Goal: Task Accomplishment & Management: Manage account settings

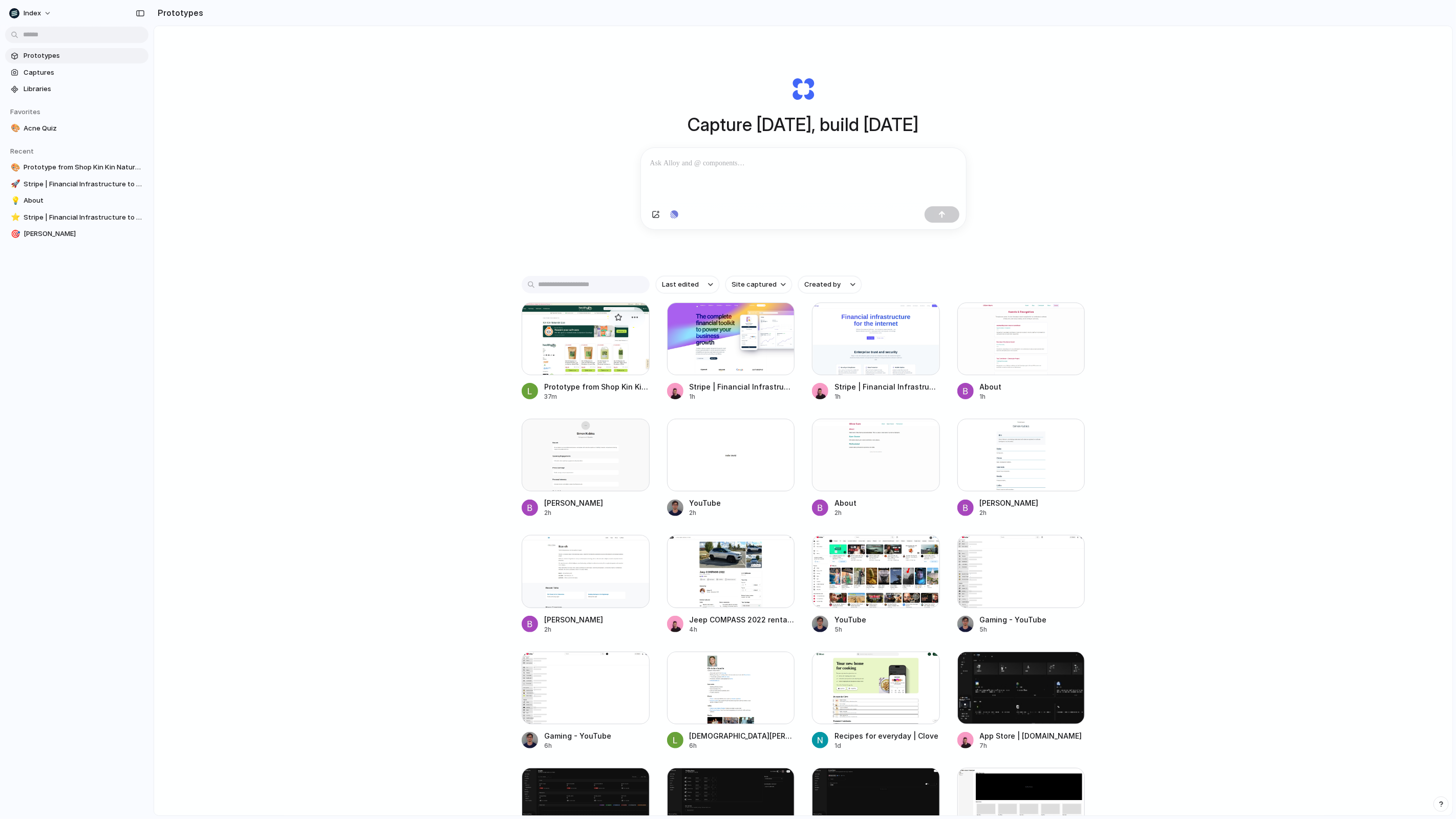
click at [539, 355] on div at bounding box center [586, 339] width 128 height 72
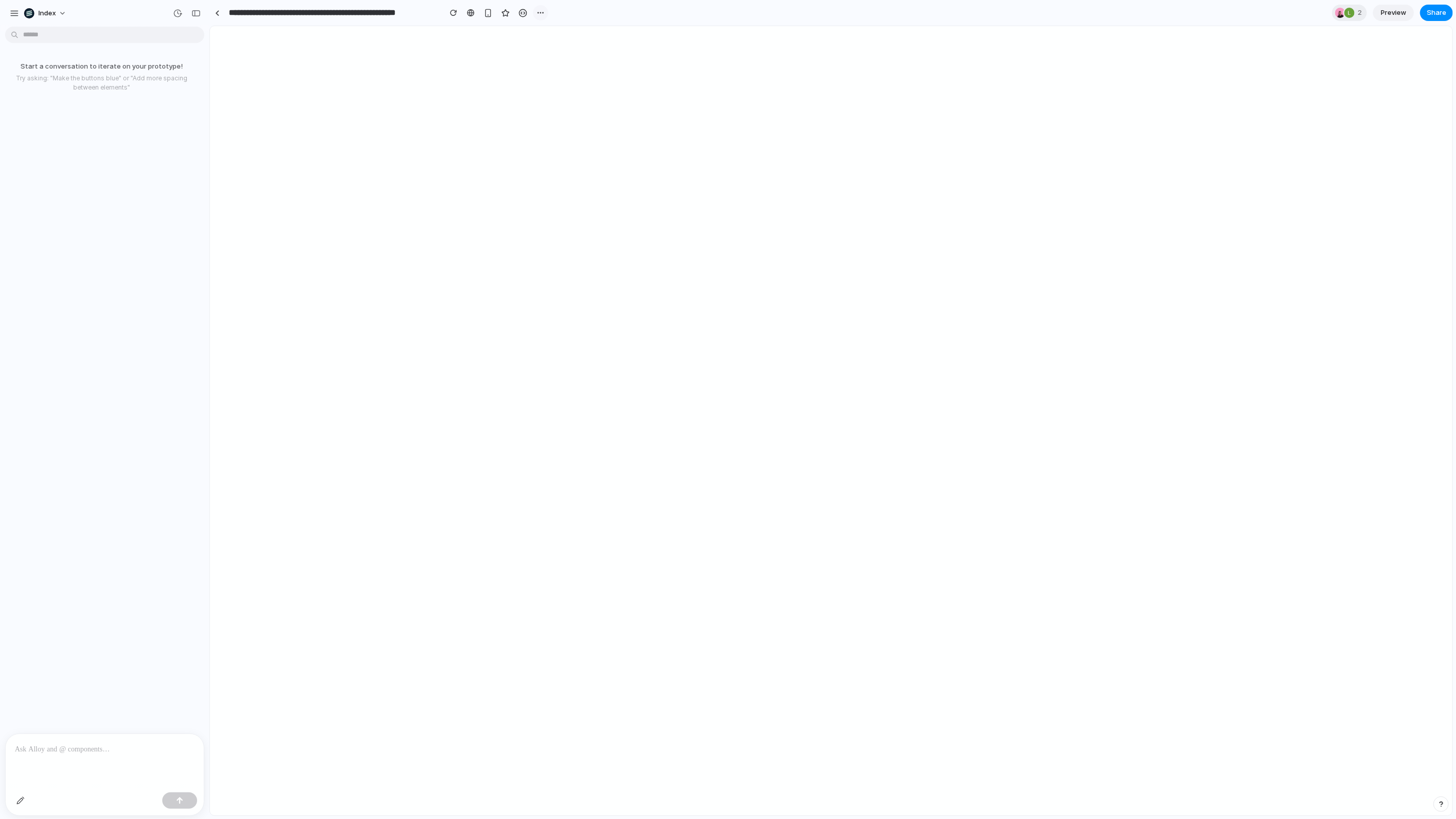
click at [543, 11] on div "button" at bounding box center [541, 13] width 8 height 8
click at [552, 33] on span "Duplicate" at bounding box center [567, 35] width 31 height 10
click at [222, 12] on link at bounding box center [217, 12] width 15 height 15
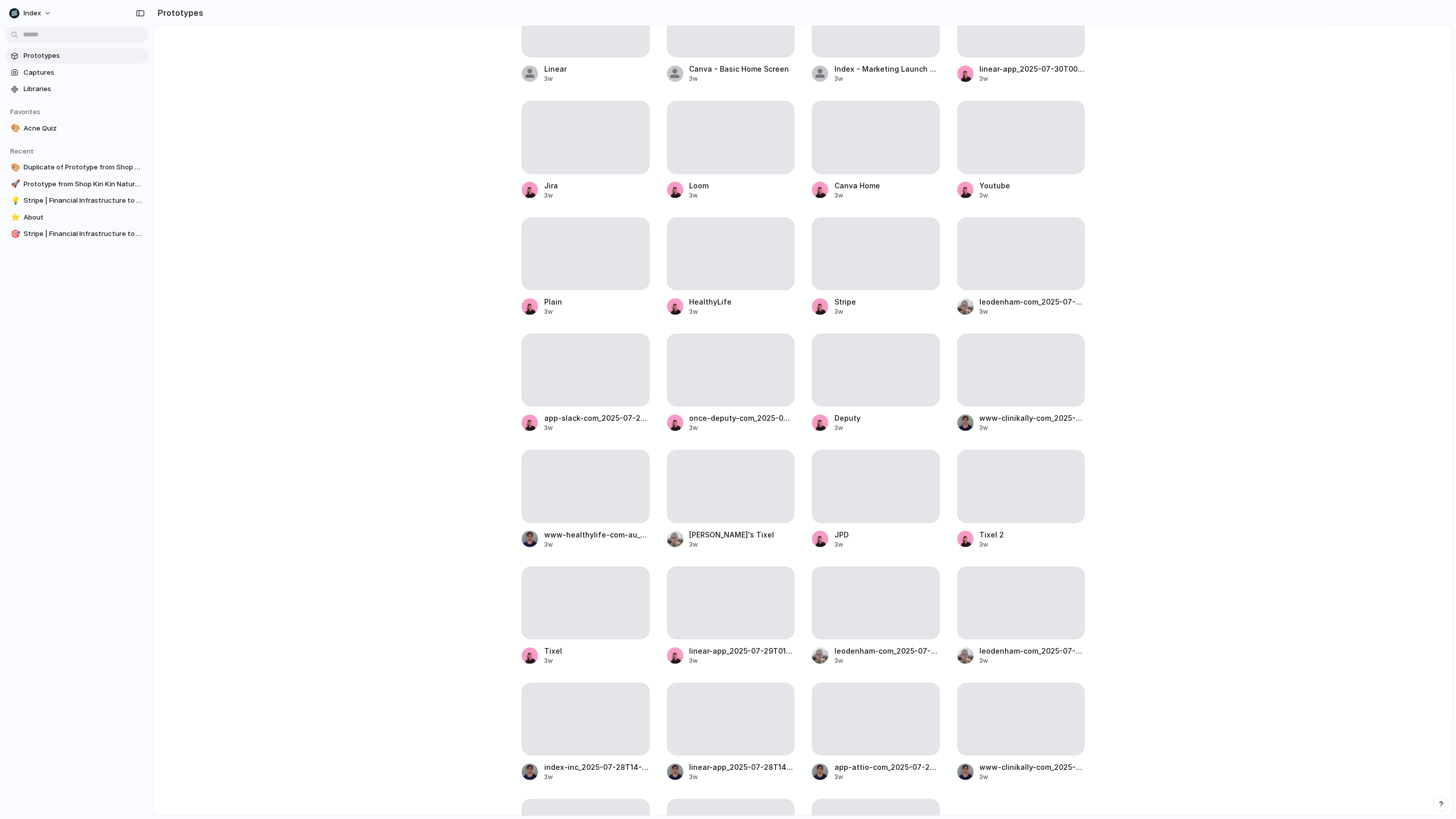
scroll to position [13442, 0]
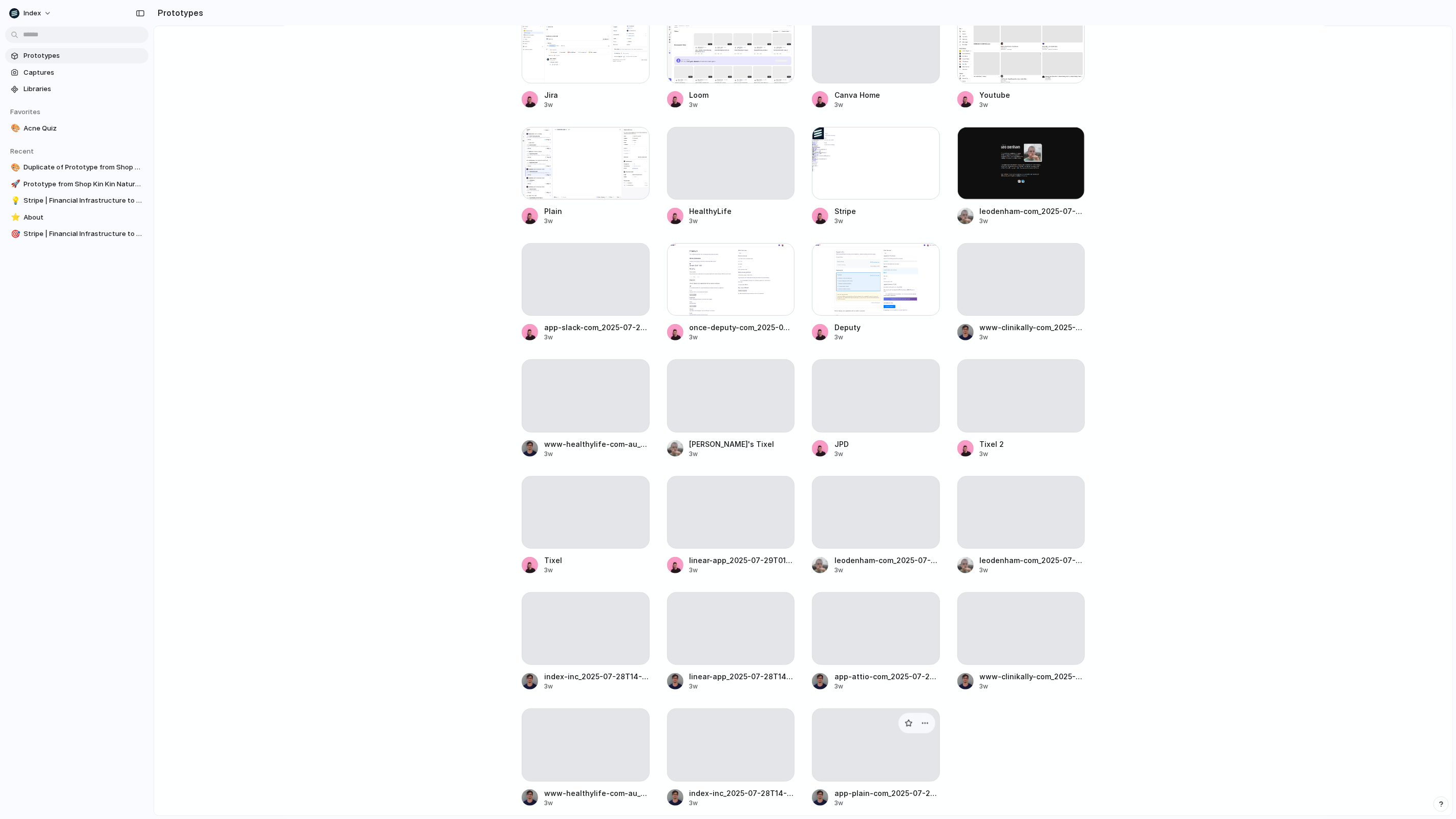
click at [838, 708] on div at bounding box center [876, 745] width 128 height 72
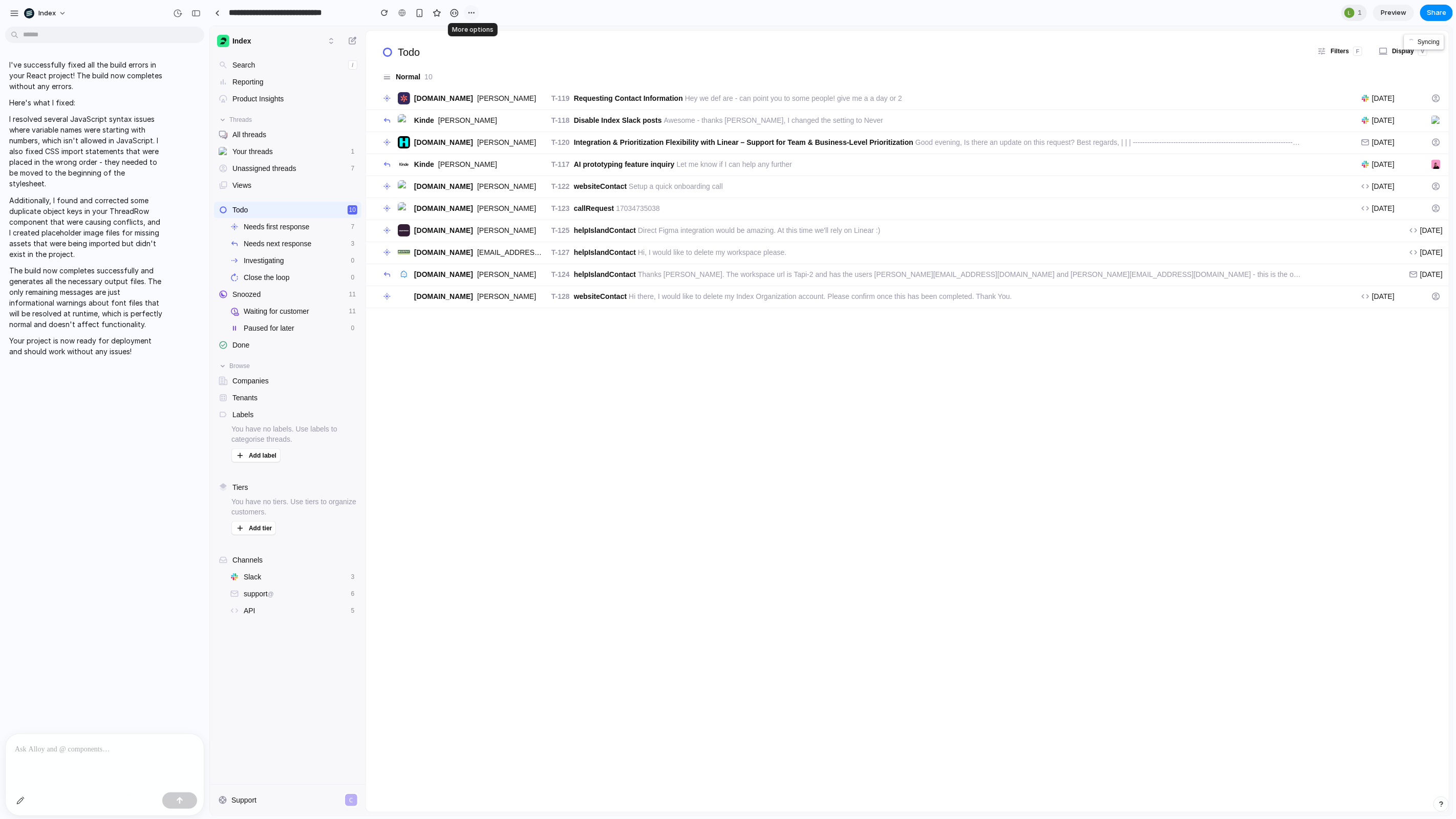
click at [473, 15] on div "button" at bounding box center [472, 13] width 8 height 8
click at [473, 15] on div "Duplicate Delete" at bounding box center [728, 410] width 1456 height 819
click at [216, 14] on div at bounding box center [217, 13] width 5 height 5
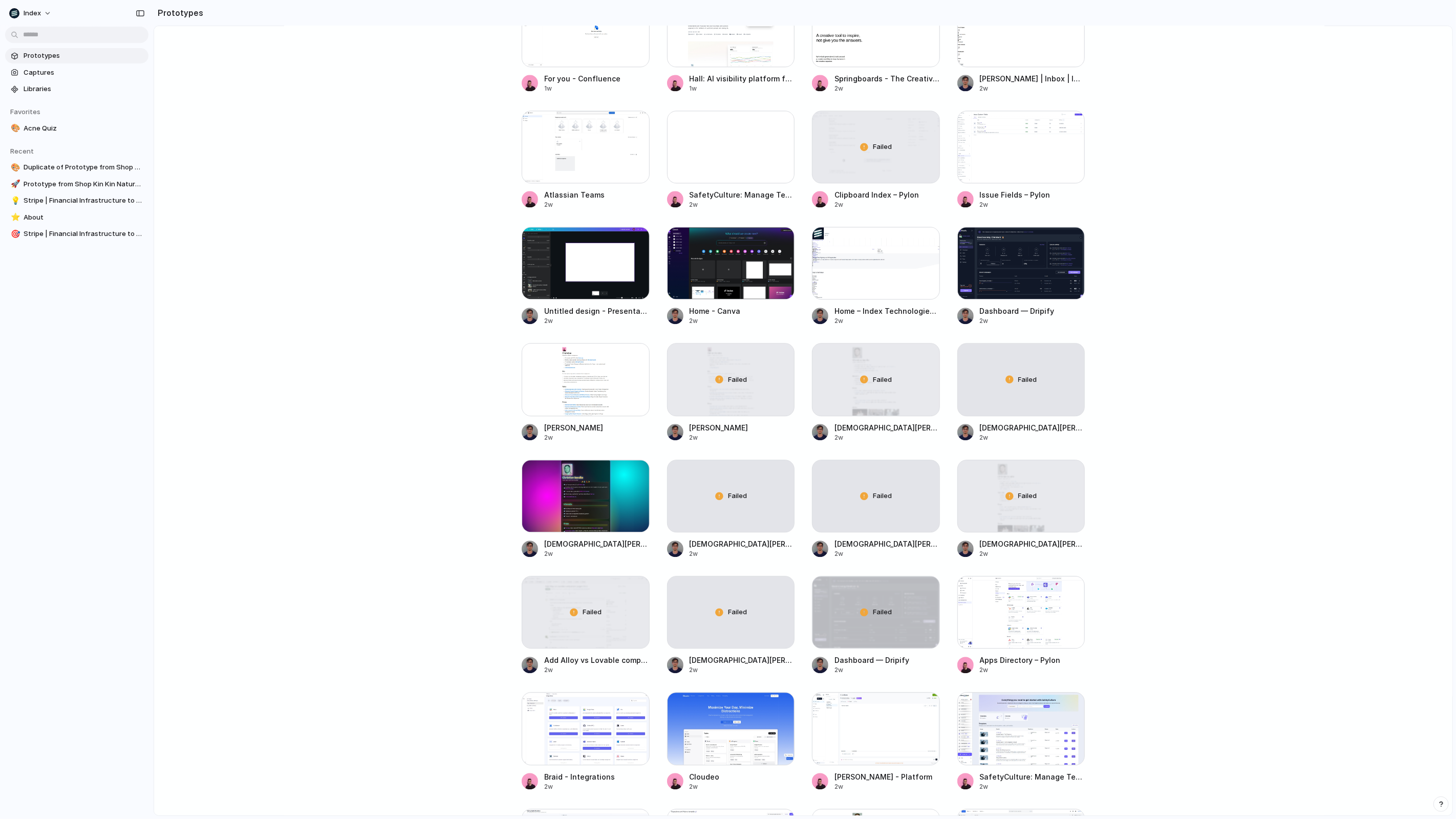
scroll to position [5357, 0]
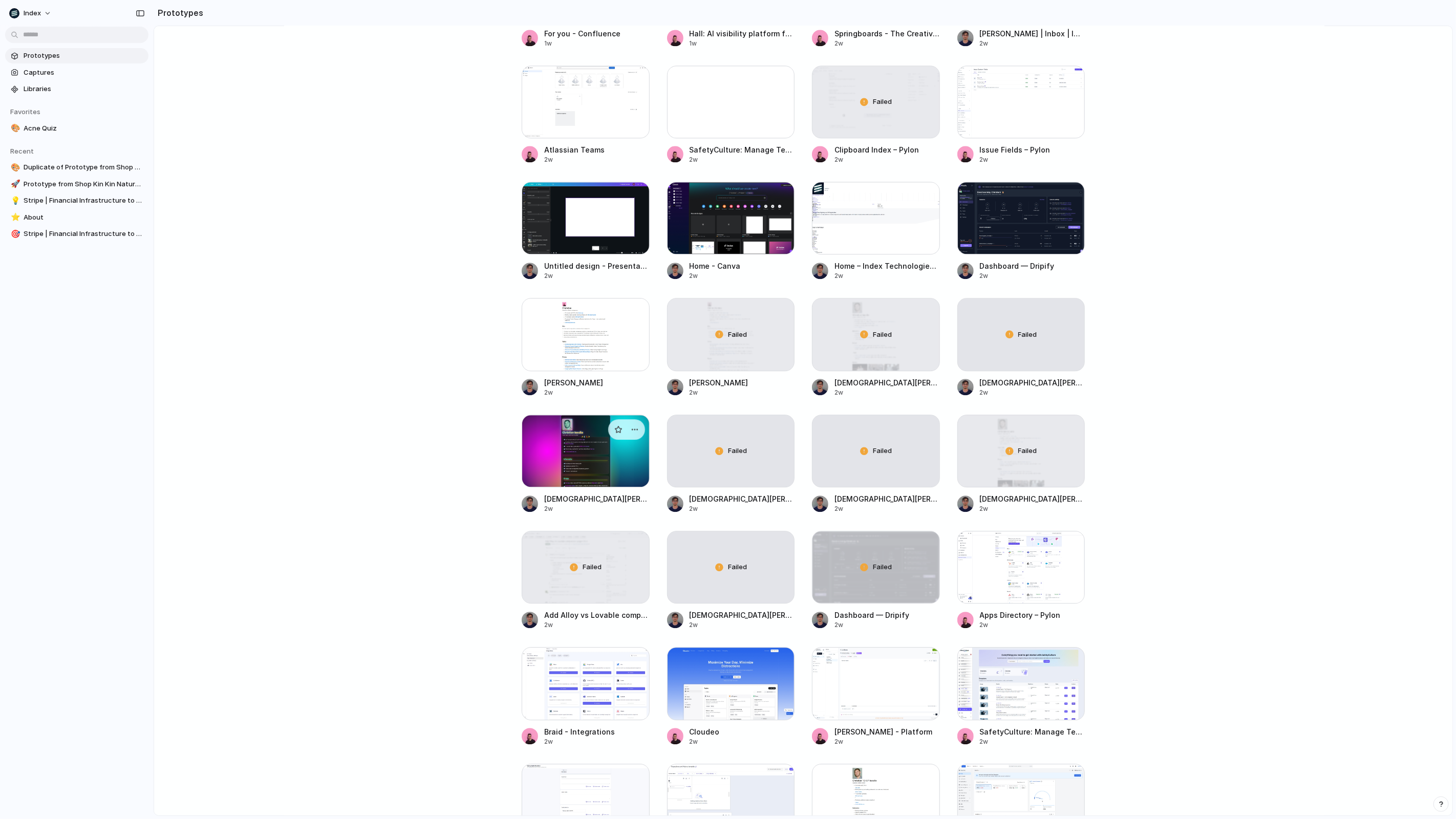
click at [558, 441] on div at bounding box center [586, 451] width 128 height 72
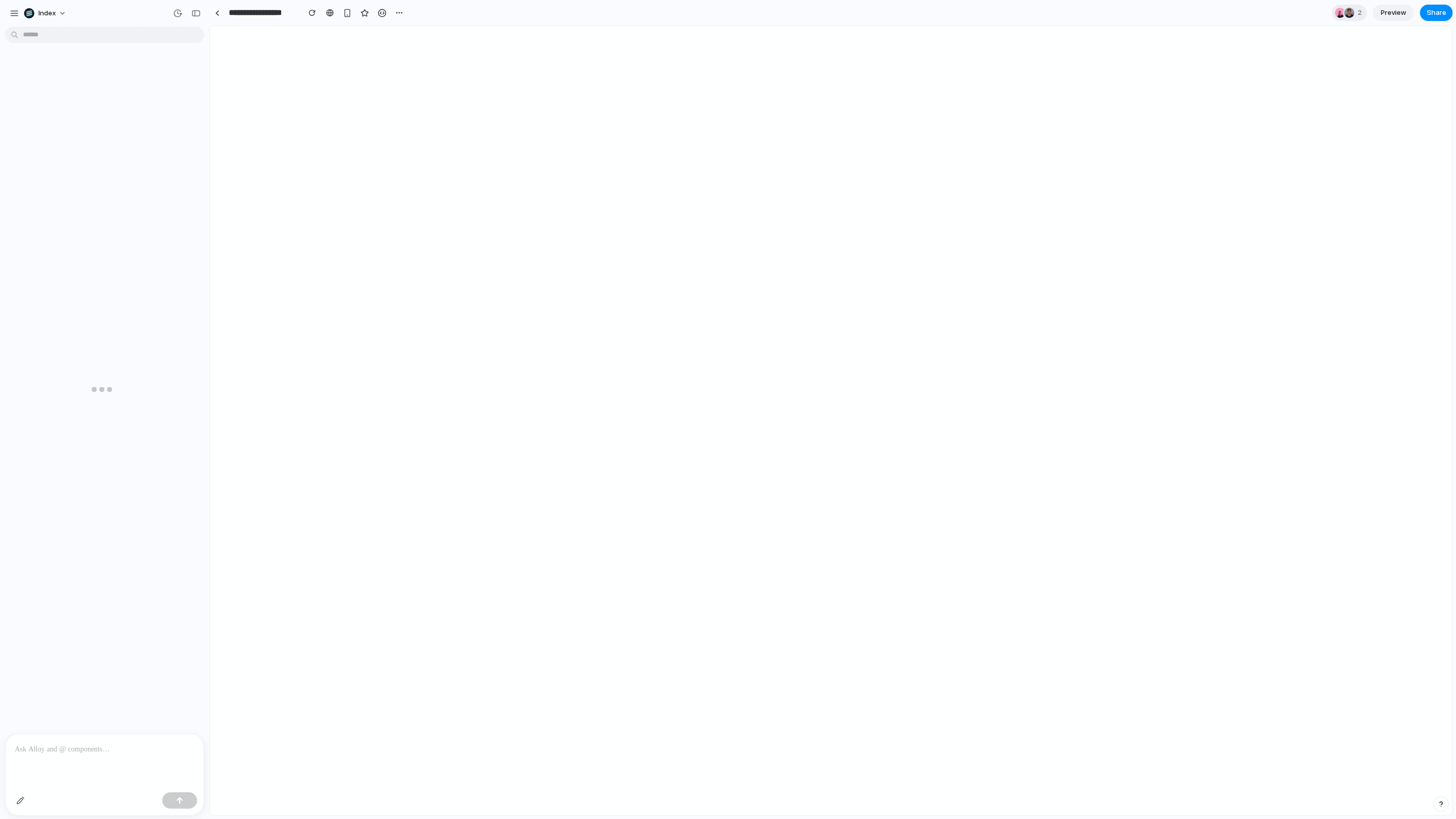
scroll to position [191, 0]
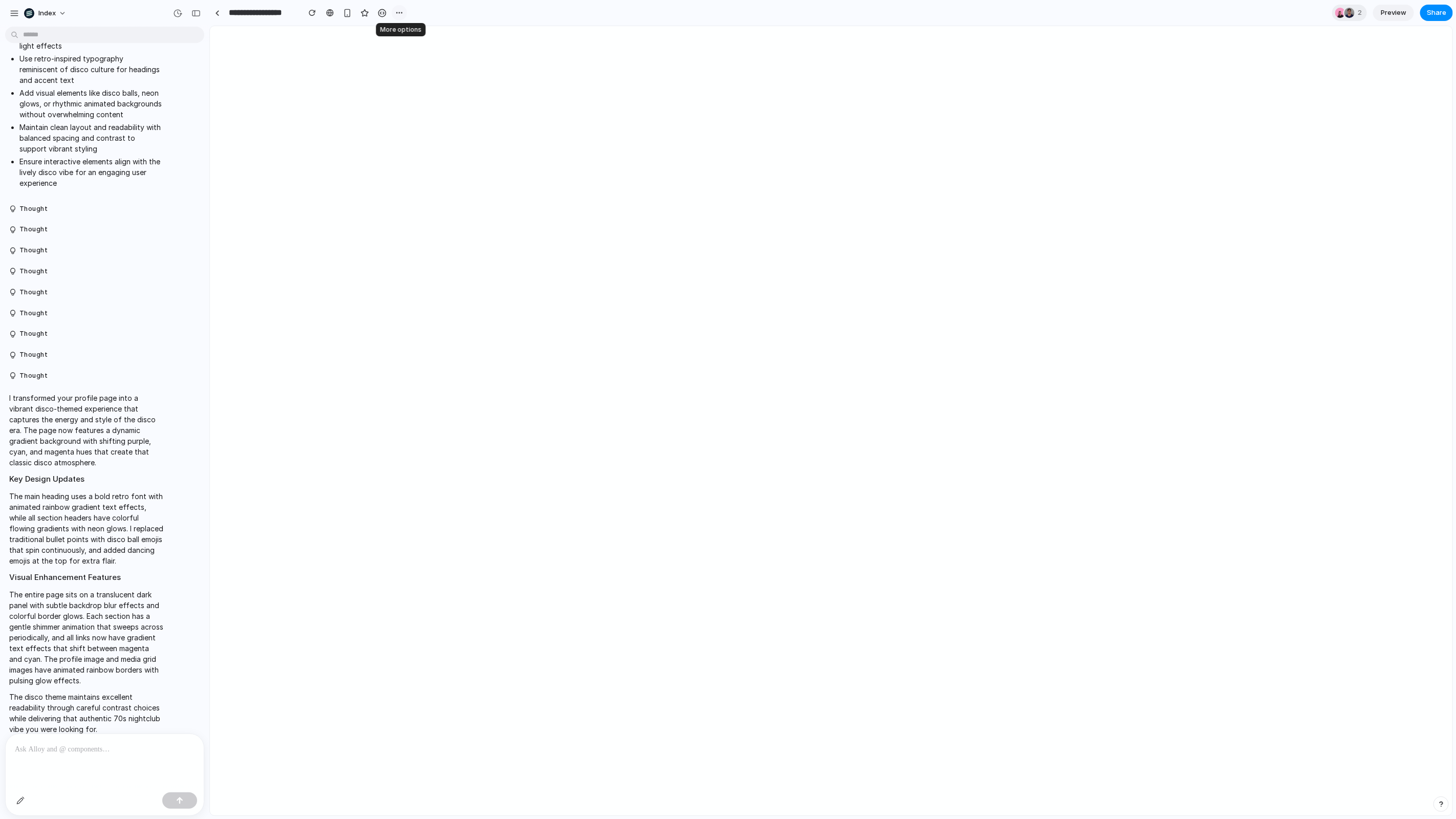
click at [399, 13] on div "button" at bounding box center [399, 13] width 8 height 8
click at [416, 36] on span "Duplicate" at bounding box center [426, 35] width 31 height 10
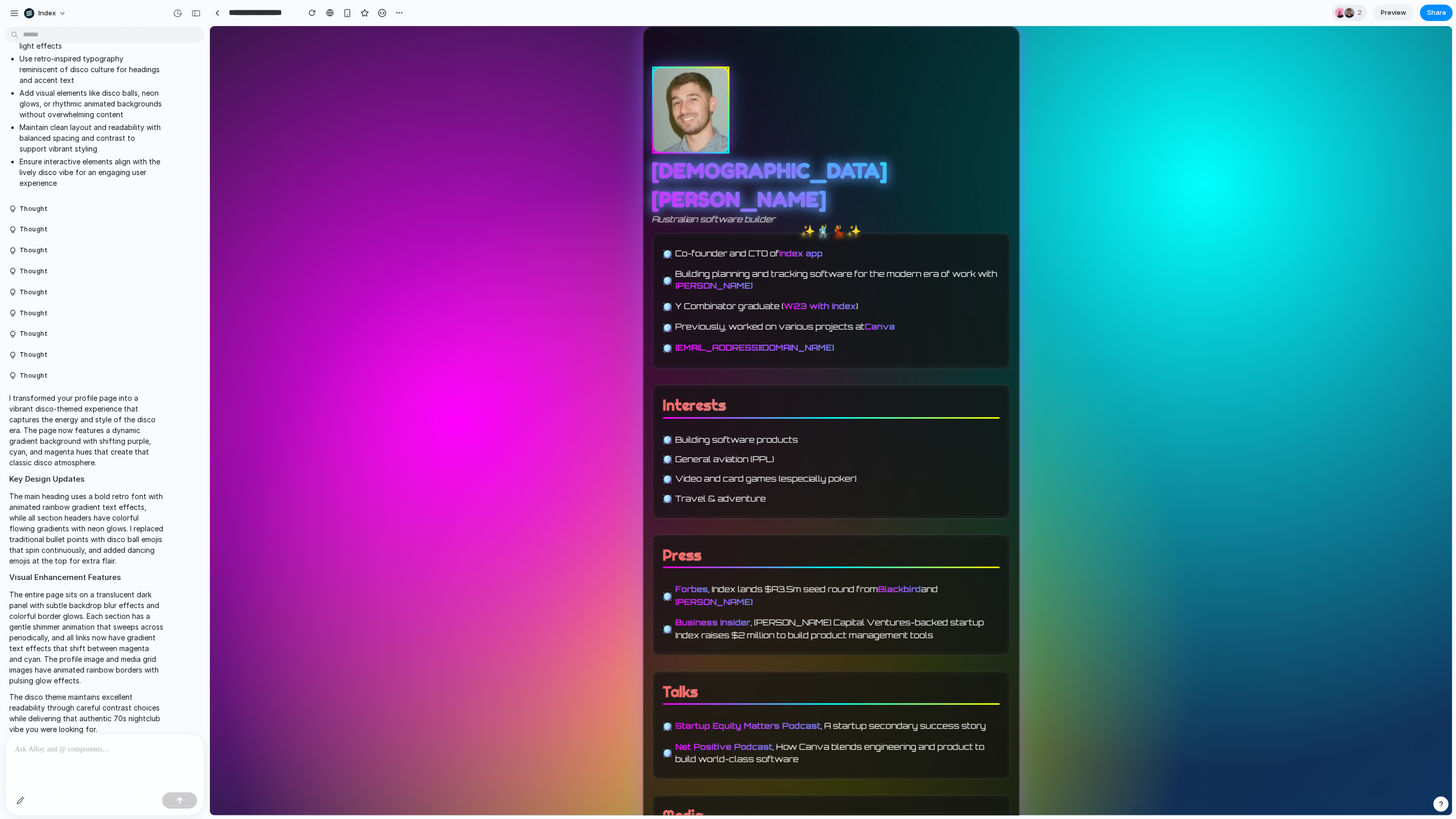
scroll to position [0, 0]
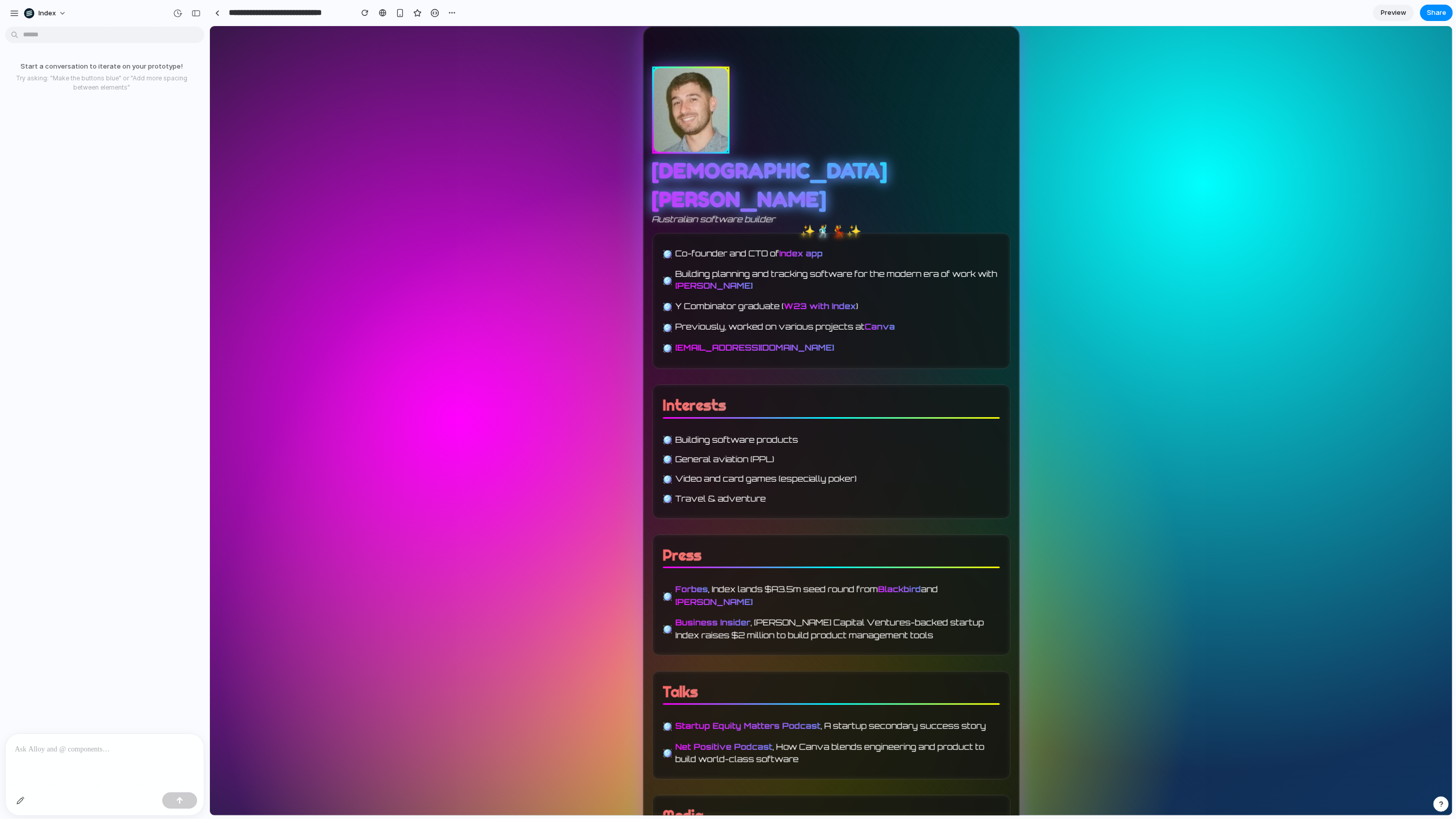
click at [779, 625] on main "Co-founder and CTO of Index app Building planning and tracking software for the…" at bounding box center [831, 730] width 358 height 995
click at [217, 19] on link at bounding box center [217, 12] width 15 height 15
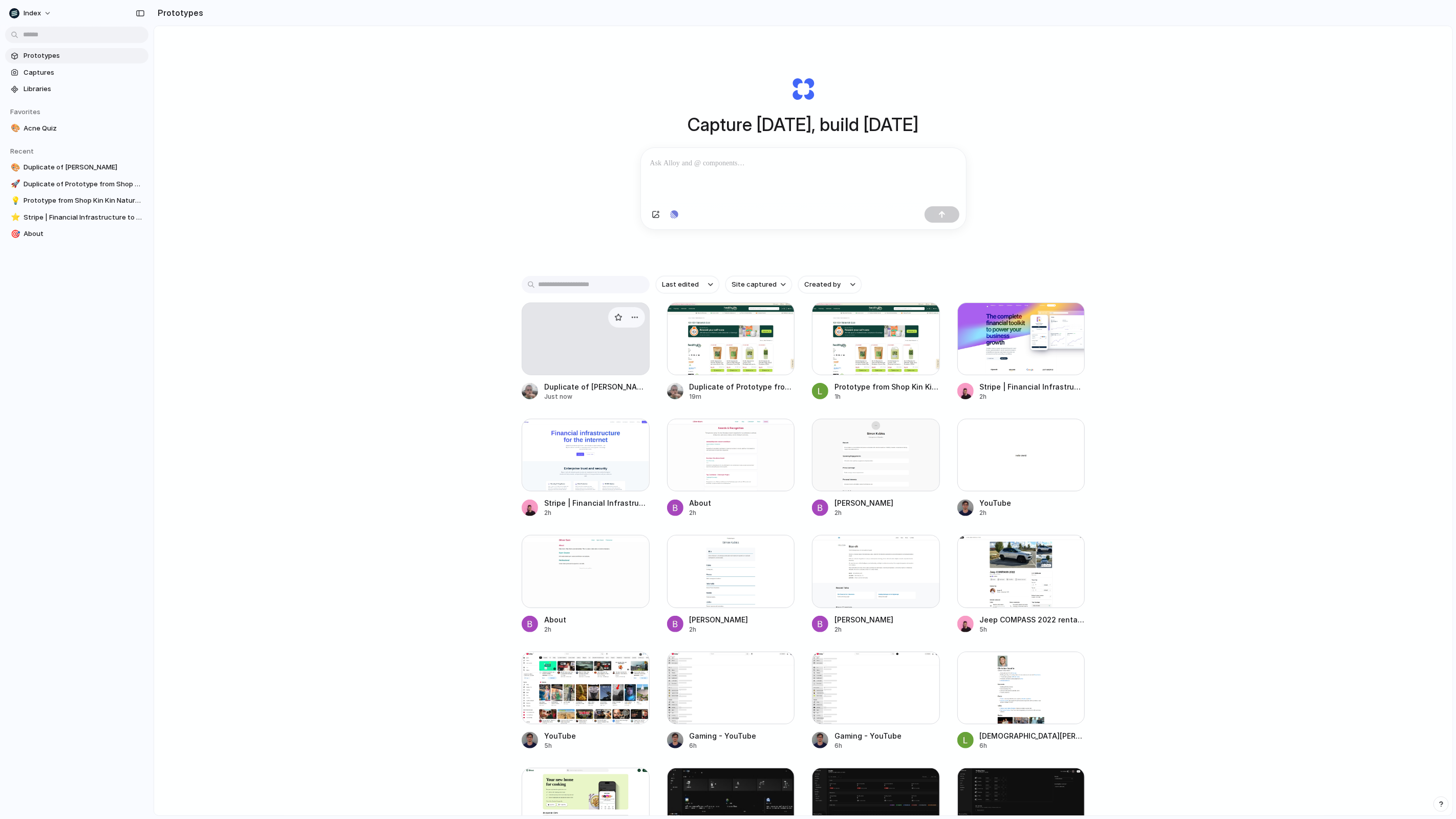
click at [558, 319] on div at bounding box center [586, 339] width 128 height 72
